Goal: Transaction & Acquisition: Subscribe to service/newsletter

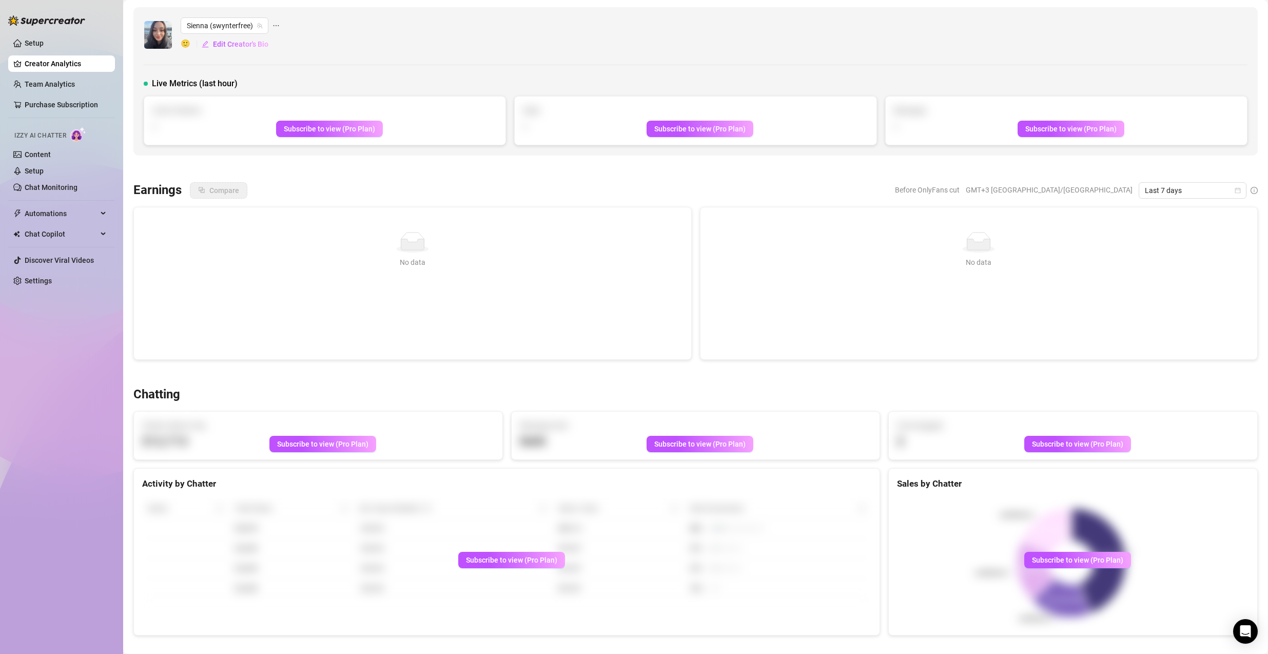
click at [762, 23] on div "[PERSON_NAME] (swynterfree) 🙂 Edit Creator's Bio" at bounding box center [696, 34] width 1104 height 35
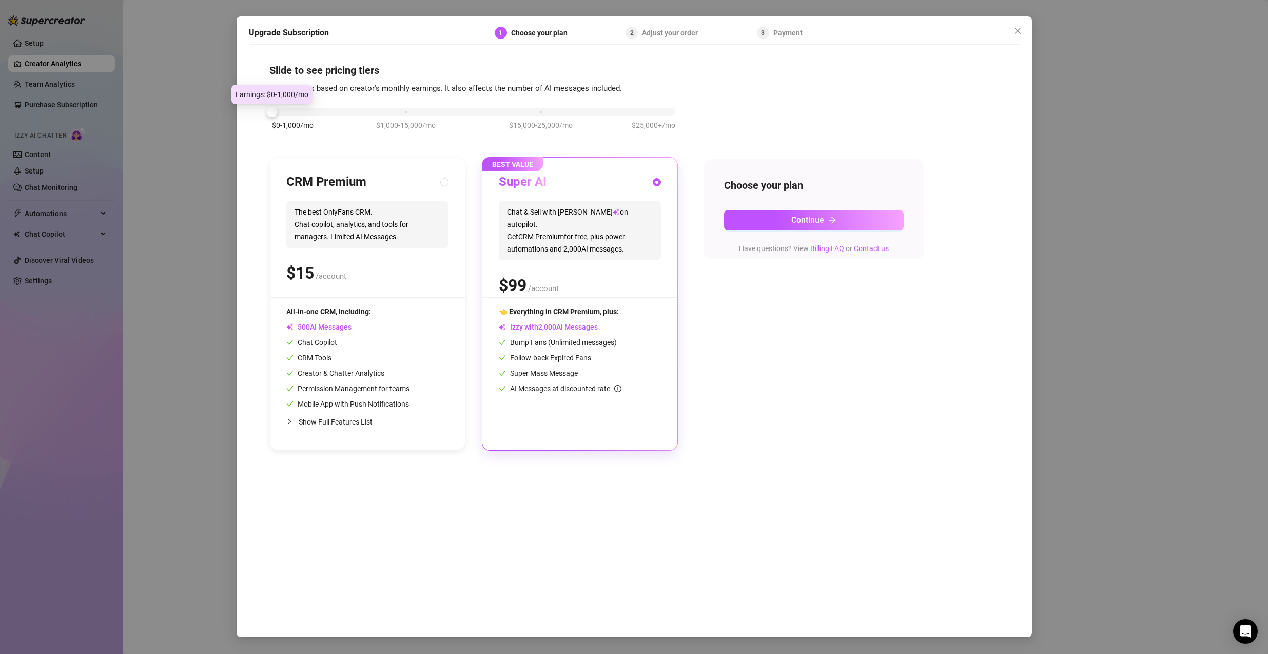
drag, startPoint x: 401, startPoint y: 111, endPoint x: 282, endPoint y: 112, distance: 119.0
click at [282, 112] on div "$0-1,000/mo $1,000-15,000/mo $15,000-25,000/mo $25,000+/mo" at bounding box center [473, 109] width 403 height 6
click at [401, 240] on span "The best OnlyFans CRM. Chat copilot, analytics, and tools for managers. Limited…" at bounding box center [367, 224] width 162 height 47
radio input "true"
radio input "false"
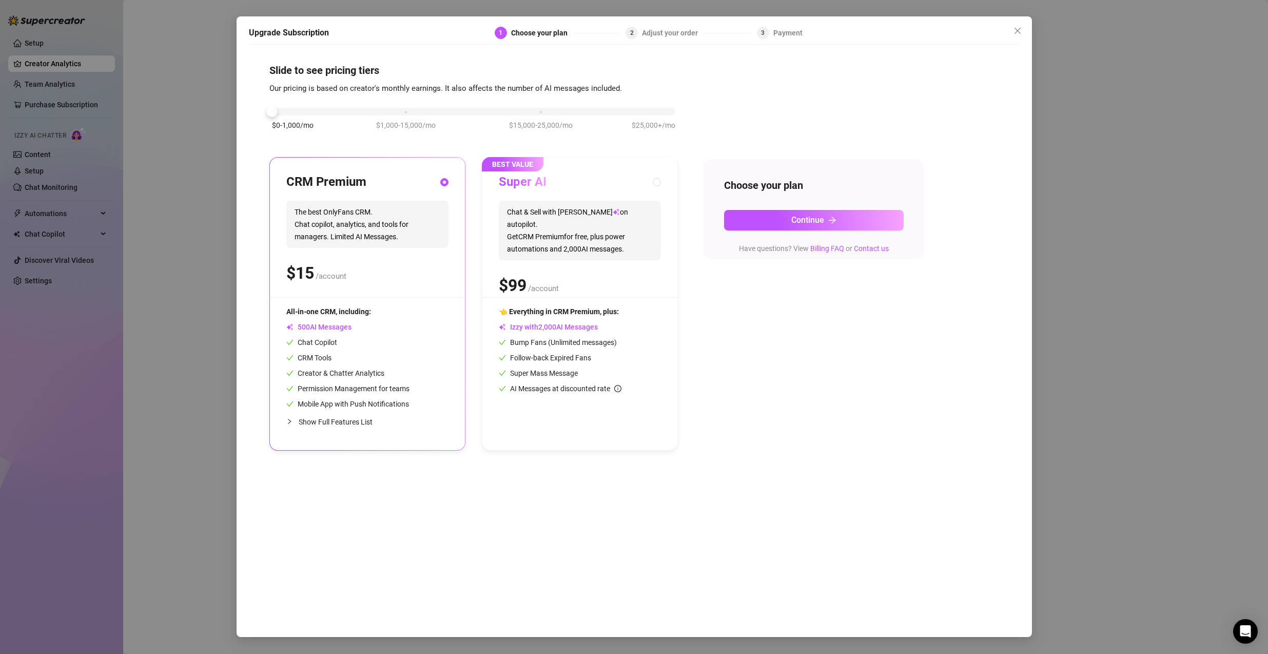
click at [340, 422] on span "Show Full Features List" at bounding box center [336, 422] width 74 height 8
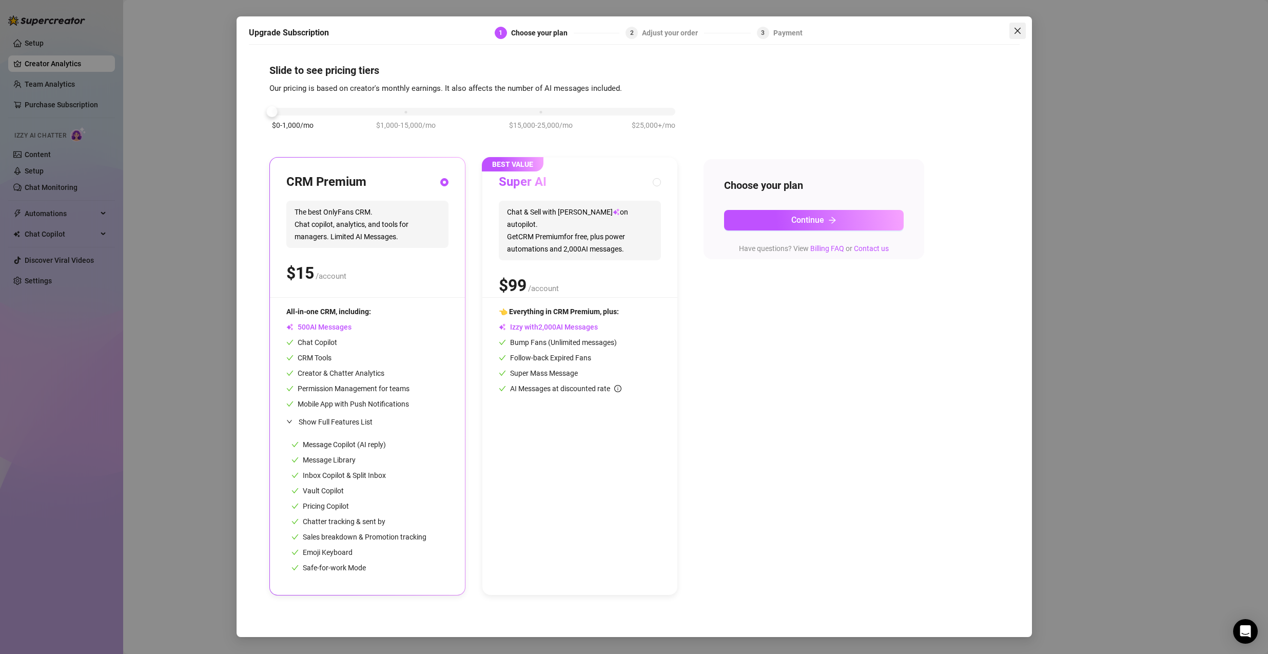
click at [1021, 33] on icon "close" at bounding box center [1017, 31] width 8 height 8
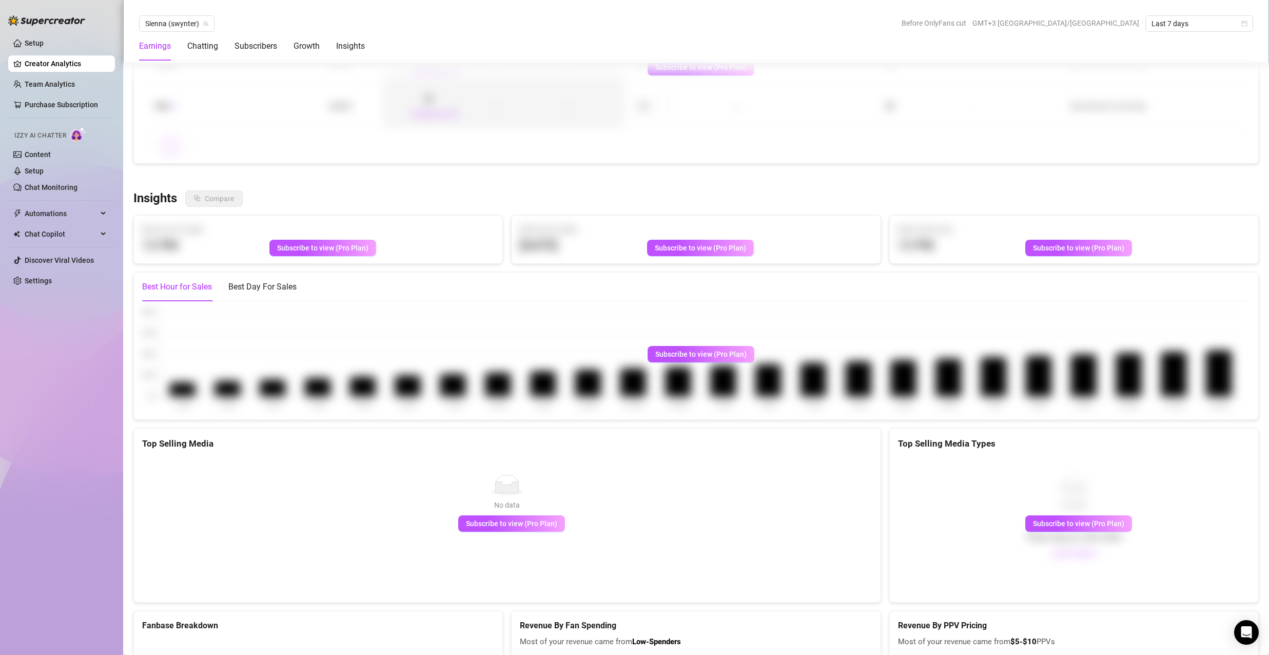
scroll to position [1488, 0]
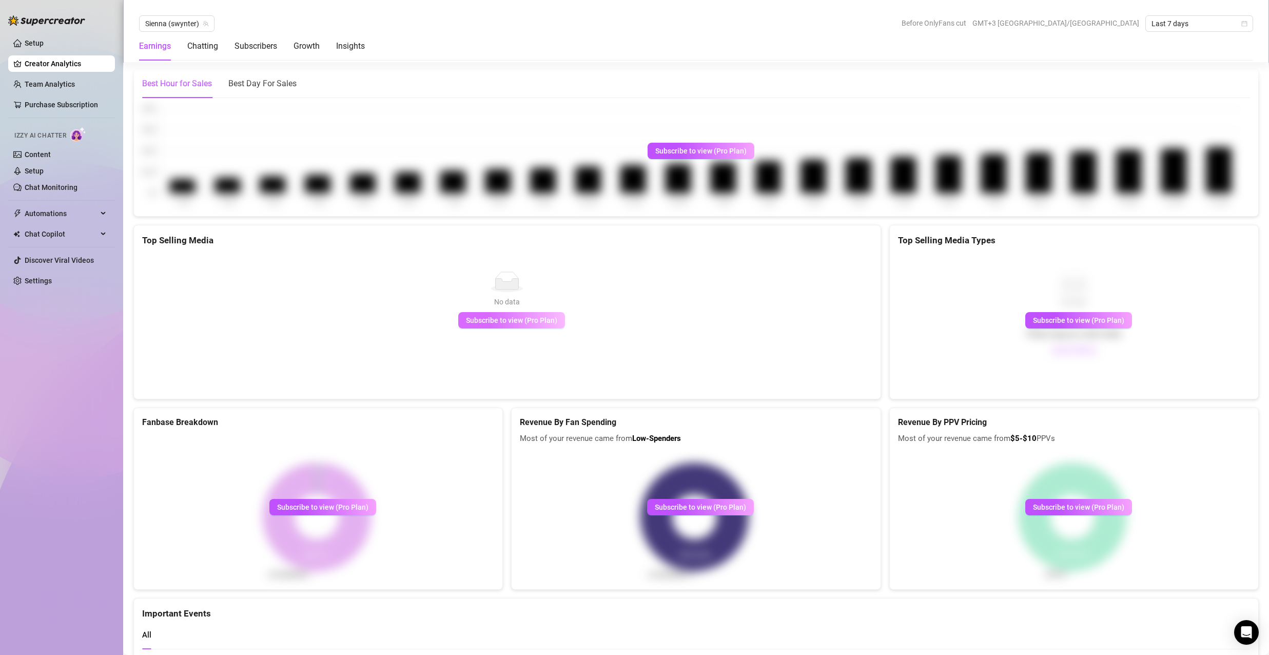
click at [522, 322] on span "Subscribe to view (Pro Plan)" at bounding box center [511, 320] width 91 height 8
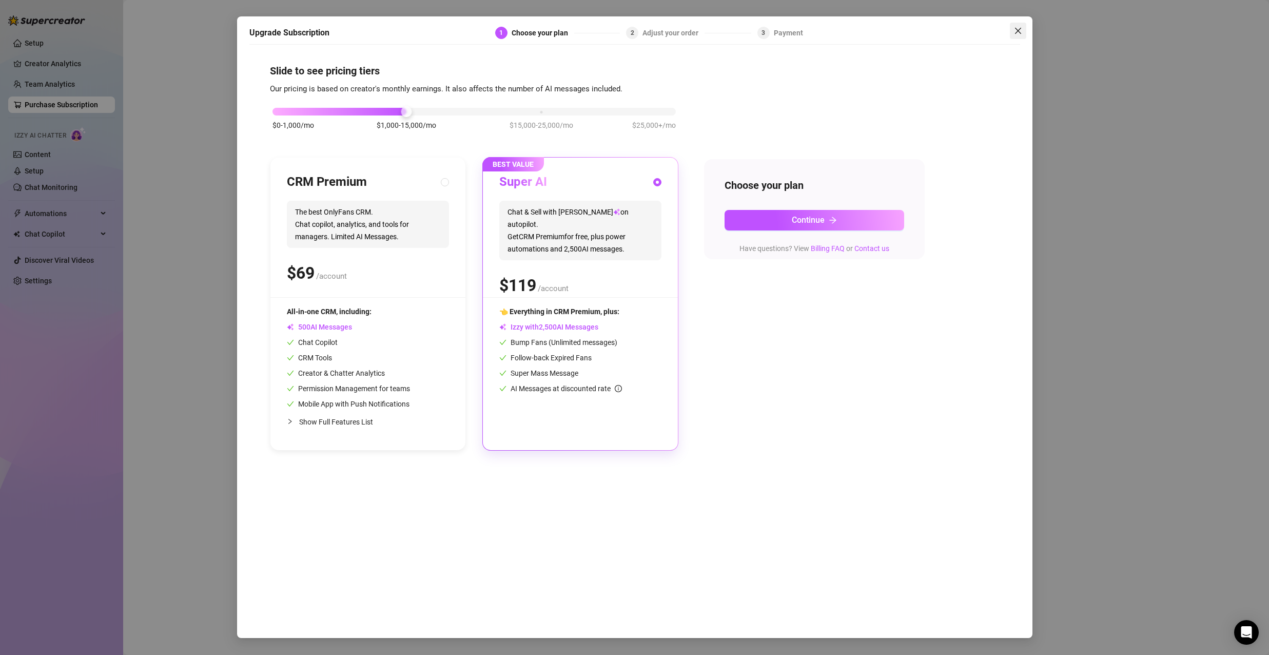
click at [1017, 28] on icon "close" at bounding box center [1018, 31] width 8 height 8
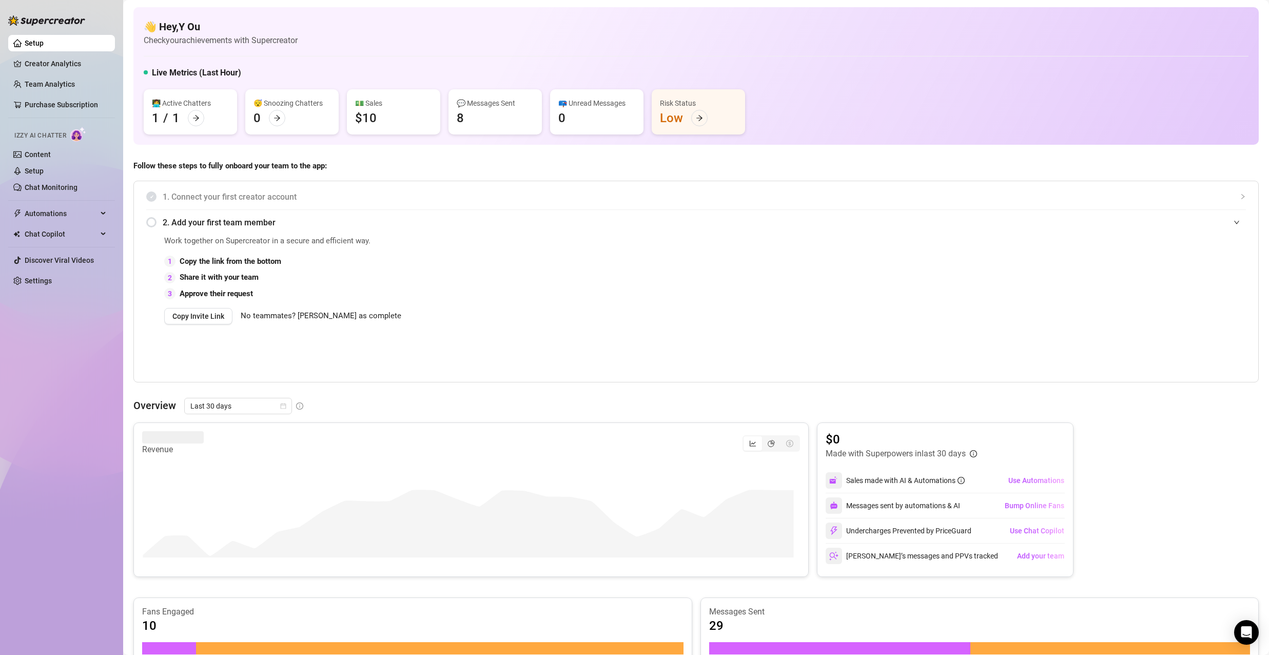
click at [676, 111] on div "Risk Status Low" at bounding box center [698, 111] width 93 height 45
click at [699, 116] on icon "arrow-right" at bounding box center [699, 117] width 7 height 7
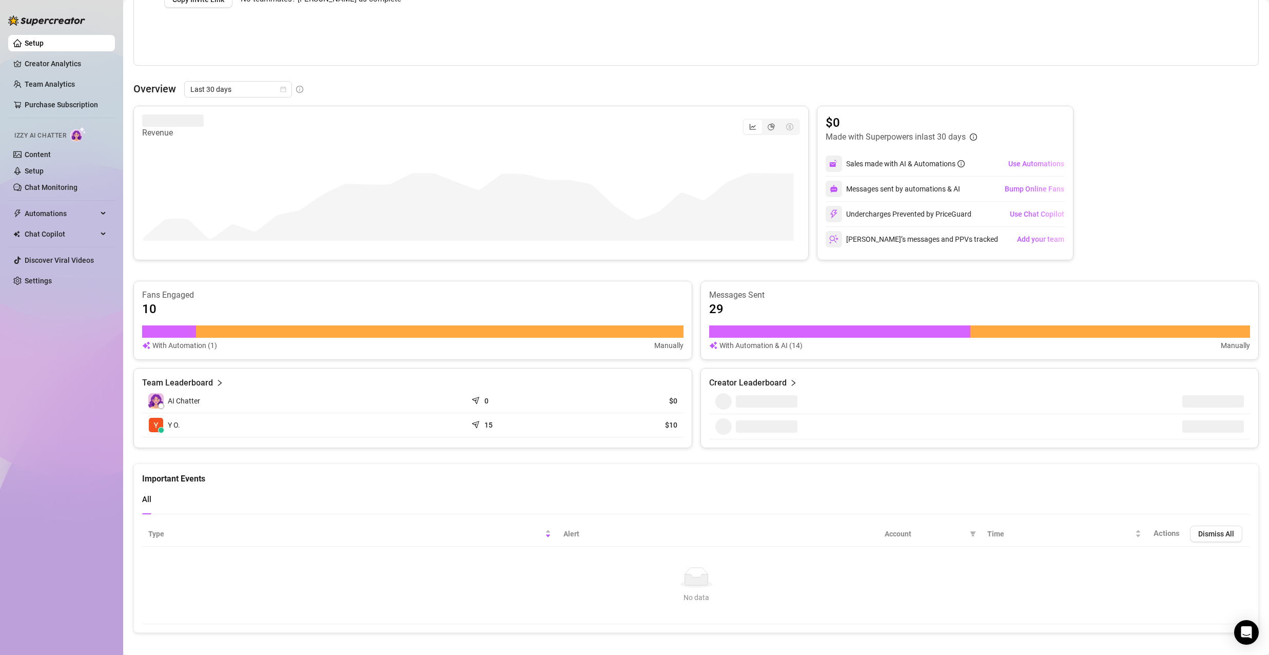
scroll to position [325, 0]
